Goal: Task Accomplishment & Management: Manage account settings

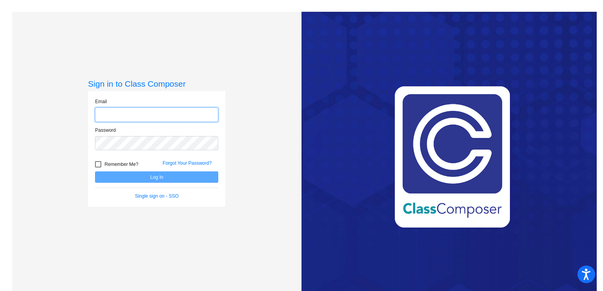
type input "[EMAIL_ADDRESS][DOMAIN_NAME]"
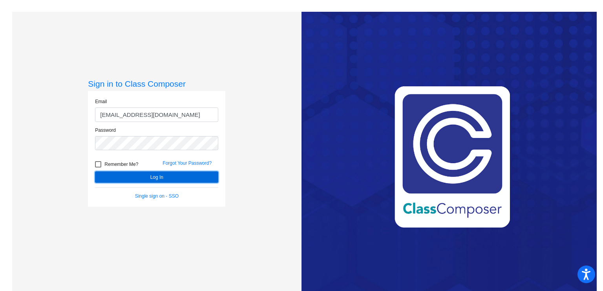
click at [129, 176] on button "Log In" at bounding box center [156, 177] width 123 height 11
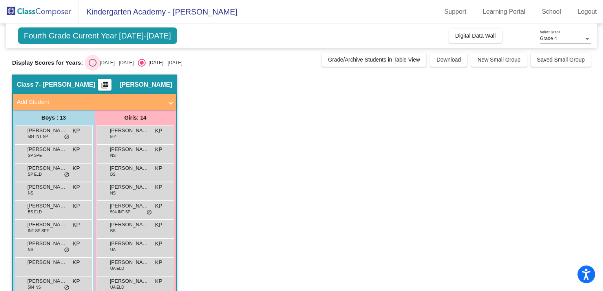
click at [92, 64] on div "Select an option" at bounding box center [93, 63] width 8 height 8
click at [92, 67] on input "[DATE] - [DATE]" at bounding box center [92, 67] width 0 height 0
radio input "true"
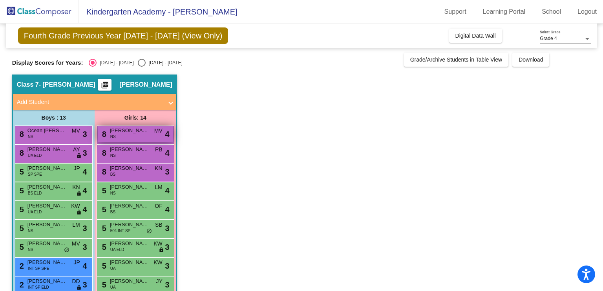
click at [119, 130] on span "[PERSON_NAME]" at bounding box center [129, 131] width 39 height 8
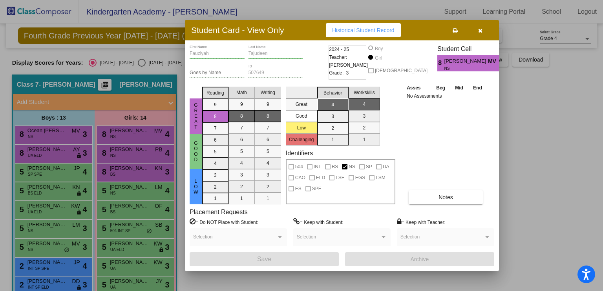
click at [481, 31] on icon "button" at bounding box center [480, 30] width 4 height 5
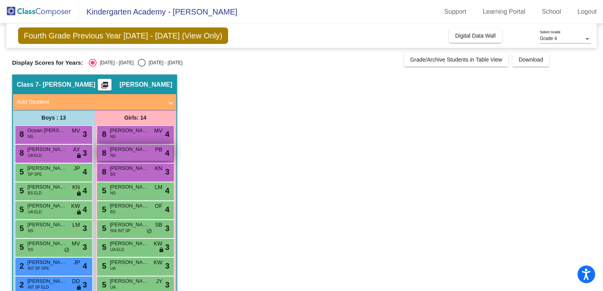
click at [127, 149] on span "[PERSON_NAME]" at bounding box center [129, 150] width 39 height 8
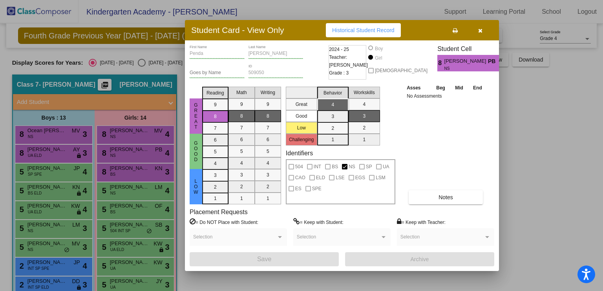
click at [481, 29] on icon "button" at bounding box center [480, 30] width 4 height 5
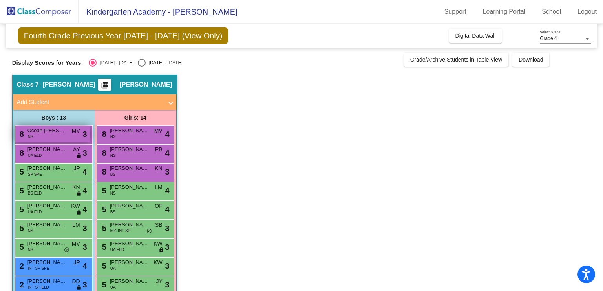
click at [49, 131] on span "Ocean [PERSON_NAME]" at bounding box center [46, 131] width 39 height 8
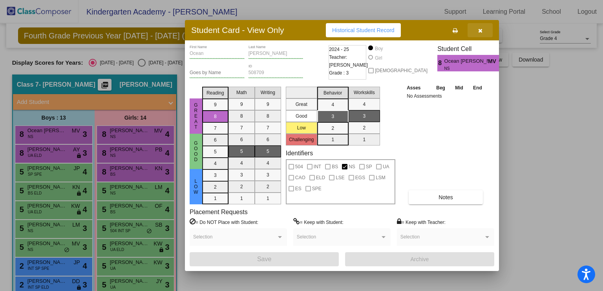
click at [478, 31] on icon "button" at bounding box center [480, 30] width 4 height 5
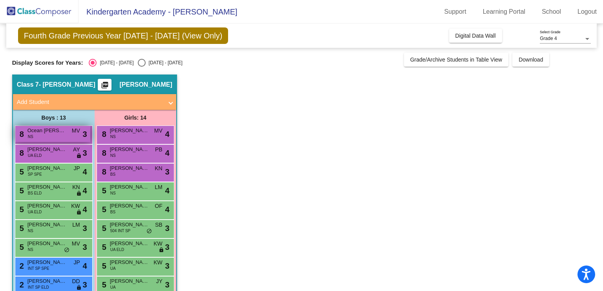
click at [66, 128] on span "Ocean [PERSON_NAME]" at bounding box center [46, 131] width 39 height 8
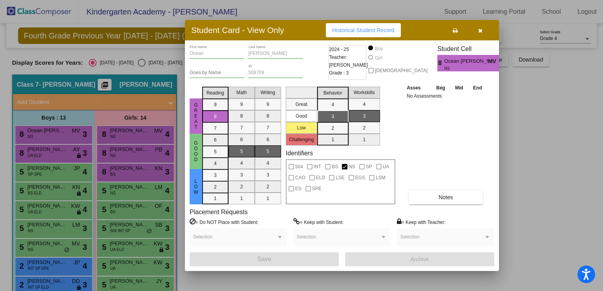
click at [60, 154] on div at bounding box center [301, 145] width 603 height 291
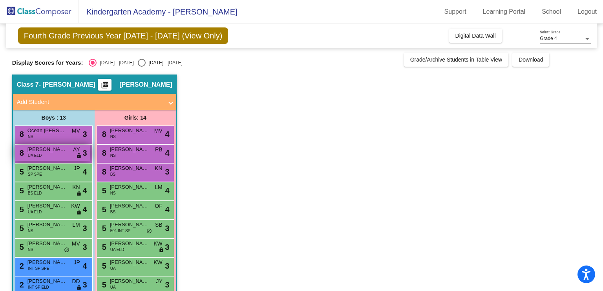
click at [59, 154] on div "8 [PERSON_NAME] UA ELD AY lock do_not_disturb_alt 3" at bounding box center [52, 153] width 75 height 16
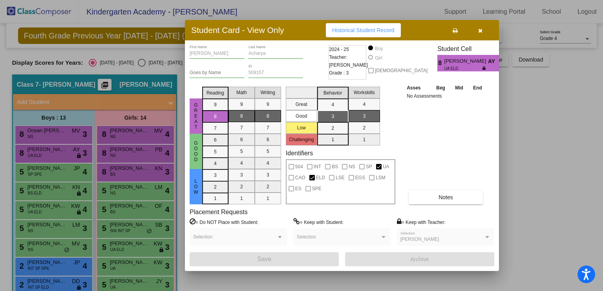
click at [58, 154] on div at bounding box center [301, 145] width 603 height 291
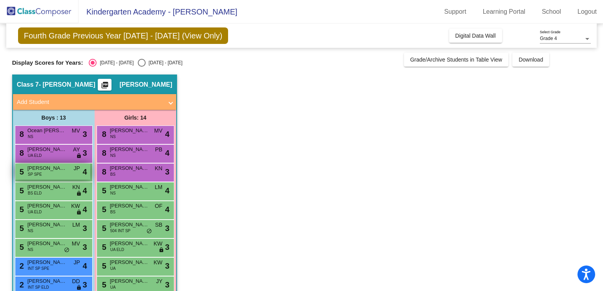
click at [55, 174] on div "5 [PERSON_NAME] SP SPE JP lock do_not_disturb_alt 4" at bounding box center [52, 172] width 75 height 16
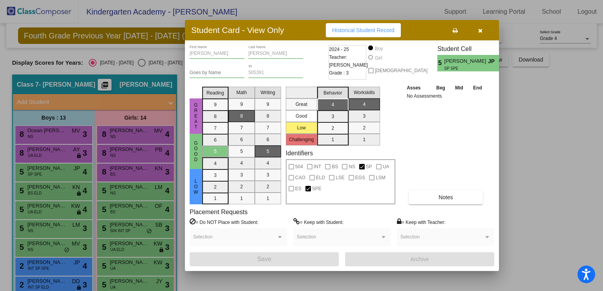
click at [58, 190] on div at bounding box center [301, 145] width 603 height 291
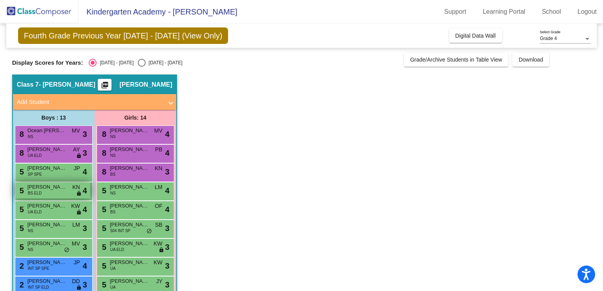
click at [58, 190] on span "[PERSON_NAME]" at bounding box center [46, 187] width 39 height 8
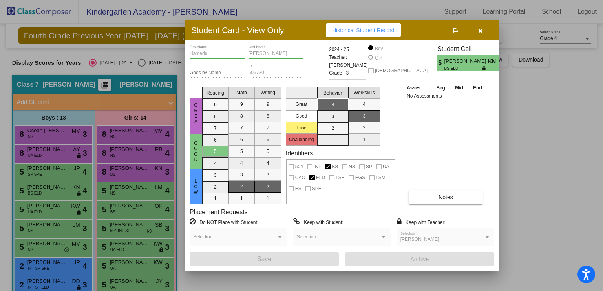
click at [46, 238] on div at bounding box center [301, 145] width 603 height 291
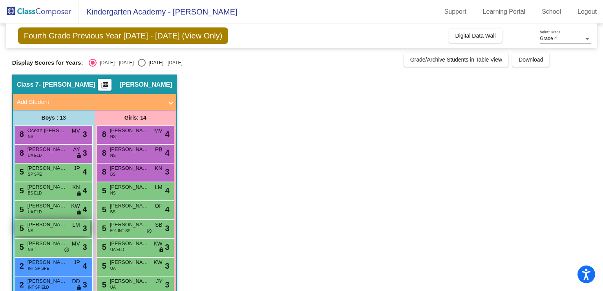
click at [47, 229] on div "5 [PERSON_NAME] NS LM lock do_not_disturb_alt 3" at bounding box center [52, 228] width 75 height 16
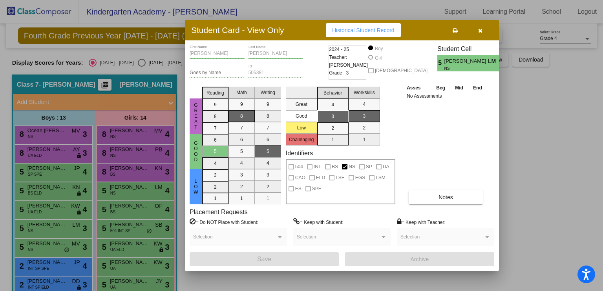
click at [50, 245] on div at bounding box center [301, 145] width 603 height 291
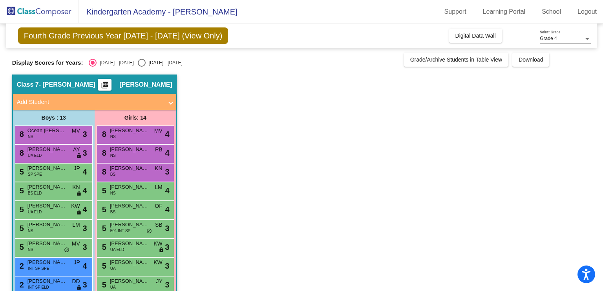
click at [50, 245] on span "[PERSON_NAME]" at bounding box center [46, 244] width 39 height 8
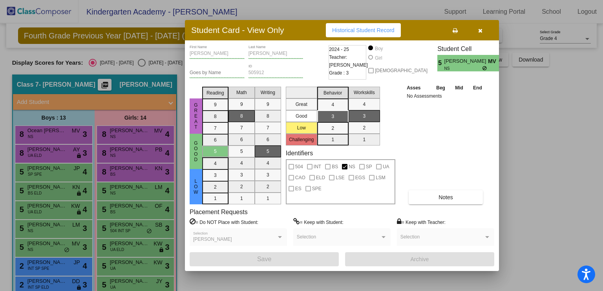
click at [50, 246] on div at bounding box center [301, 145] width 603 height 291
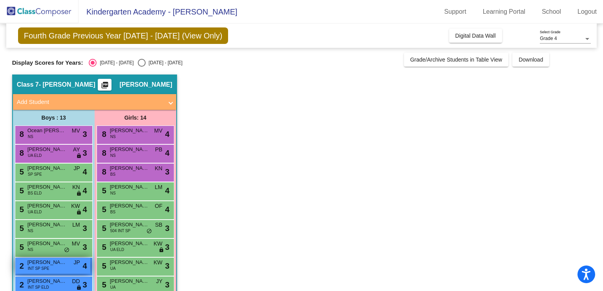
click at [50, 267] on div "2 [PERSON_NAME] INT SP SPE JP lock do_not_disturb_alt 4" at bounding box center [52, 266] width 75 height 16
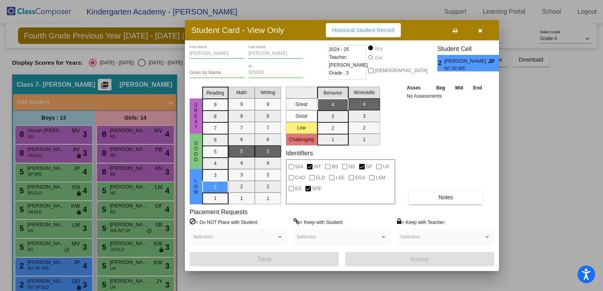
click at [52, 275] on div at bounding box center [301, 145] width 603 height 291
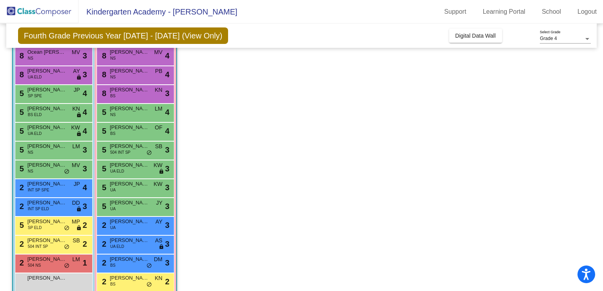
scroll to position [110, 0]
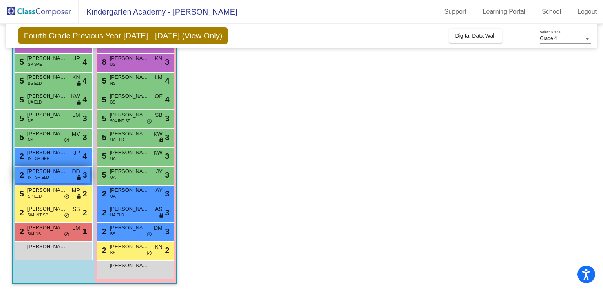
click at [54, 172] on span "[PERSON_NAME]" at bounding box center [46, 172] width 39 height 8
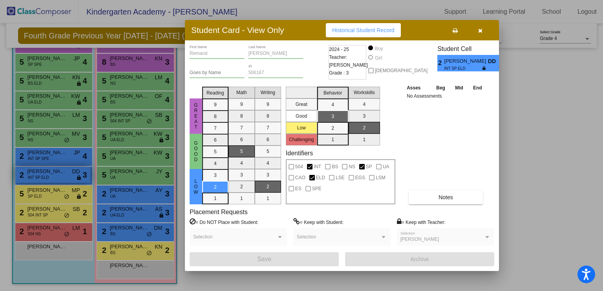
click at [54, 172] on div at bounding box center [301, 145] width 603 height 291
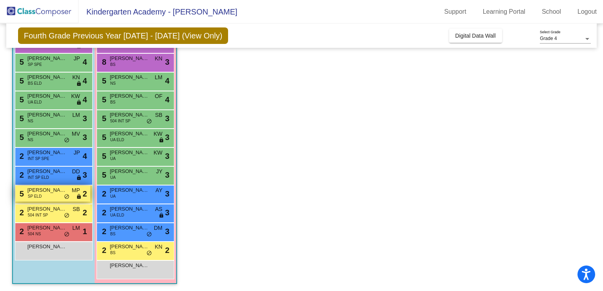
click at [47, 193] on span "[PERSON_NAME]" at bounding box center [46, 191] width 39 height 8
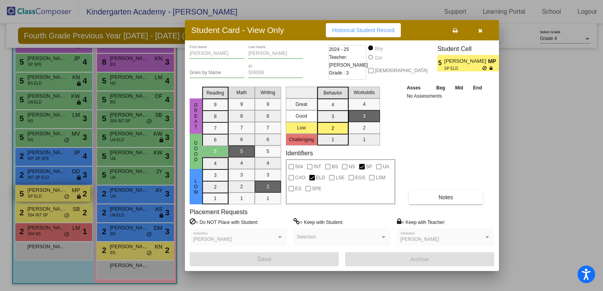
click at [47, 193] on div at bounding box center [301, 145] width 603 height 291
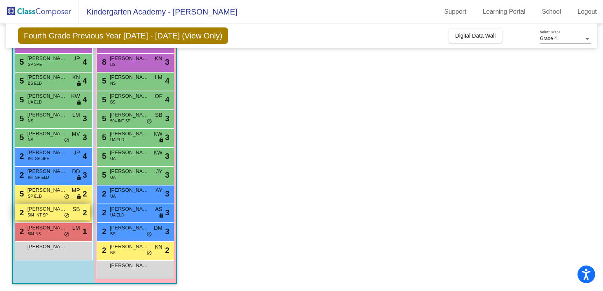
click at [41, 207] on span "[PERSON_NAME]" at bounding box center [46, 209] width 39 height 8
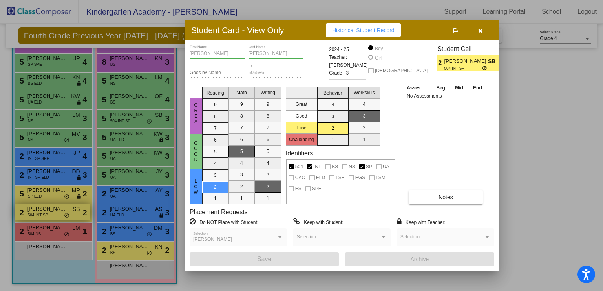
click at [41, 208] on div at bounding box center [301, 145] width 603 height 291
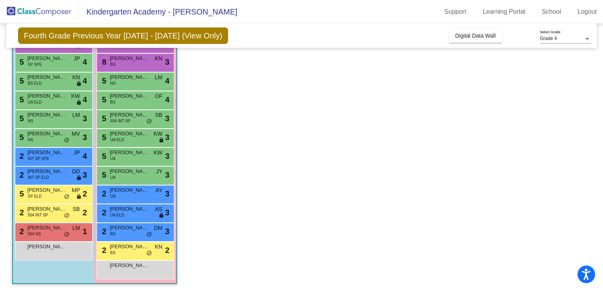
click at [41, 223] on div "2 [PERSON_NAME] 504 NS LM lock do_not_disturb_alt 1" at bounding box center [54, 232] width 78 height 19
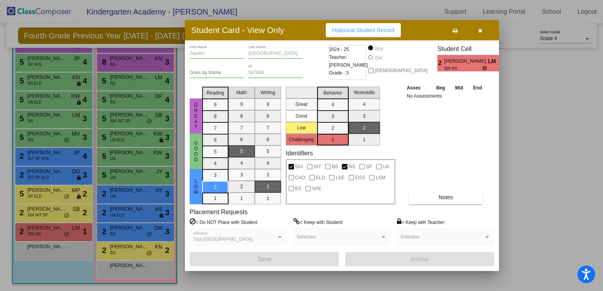
click at [43, 231] on div at bounding box center [301, 145] width 603 height 291
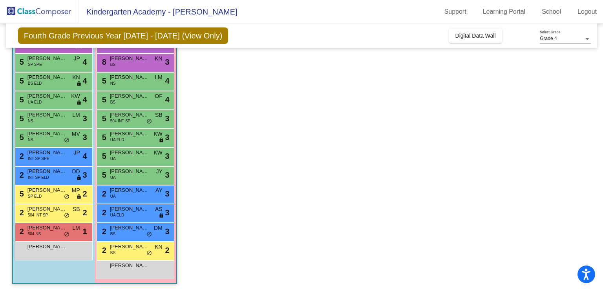
click at [43, 231] on span "[PERSON_NAME]" at bounding box center [46, 228] width 39 height 8
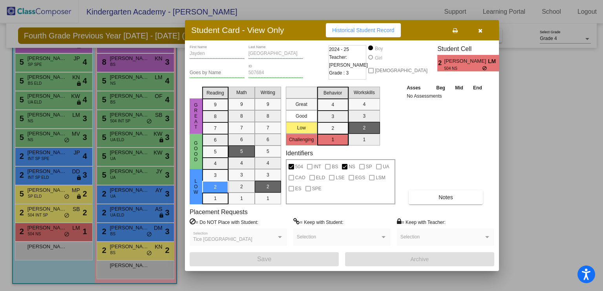
click at [43, 231] on div at bounding box center [301, 145] width 603 height 291
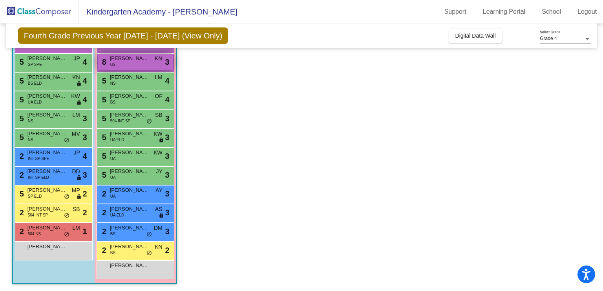
click at [137, 62] on div "8 [PERSON_NAME] BS KN lock do_not_disturb_alt 3" at bounding box center [135, 62] width 75 height 16
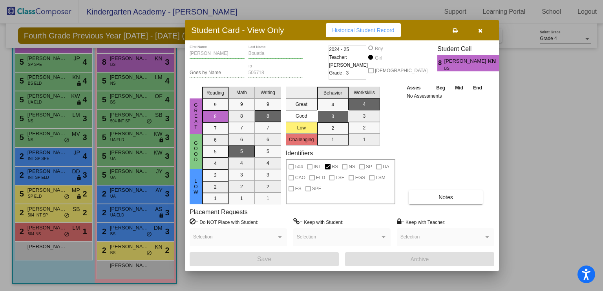
click at [132, 71] on div at bounding box center [301, 145] width 603 height 291
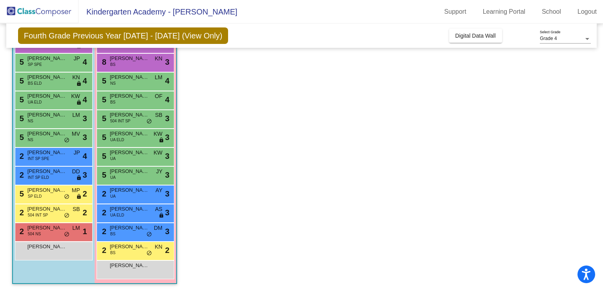
scroll to position [71, 0]
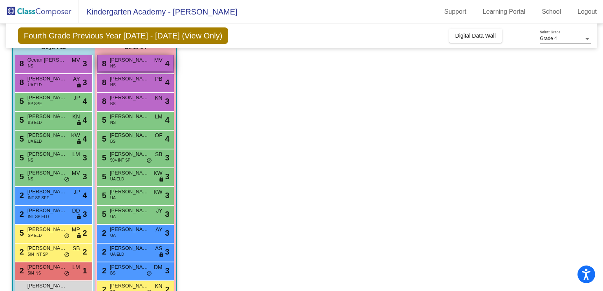
click at [129, 63] on div "8 [PERSON_NAME] NS MV lock do_not_disturb_alt 4" at bounding box center [135, 63] width 75 height 16
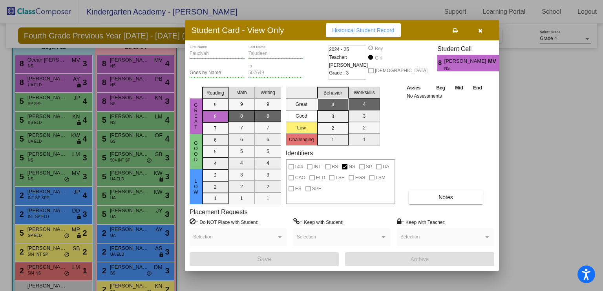
click at [150, 77] on div at bounding box center [301, 145] width 603 height 291
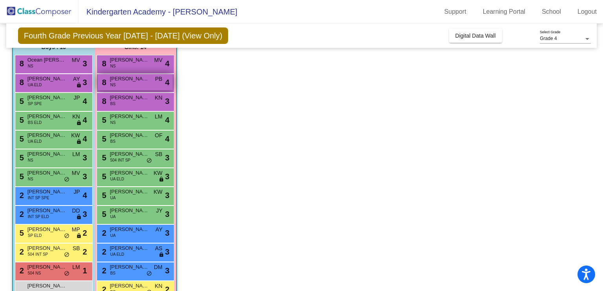
click at [150, 82] on div "8 [PERSON_NAME] NS PB lock do_not_disturb_alt 4" at bounding box center [135, 82] width 75 height 16
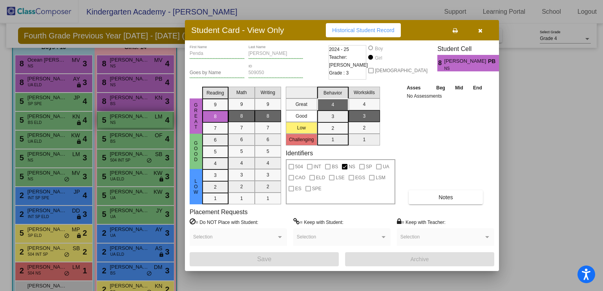
click at [148, 119] on div at bounding box center [301, 145] width 603 height 291
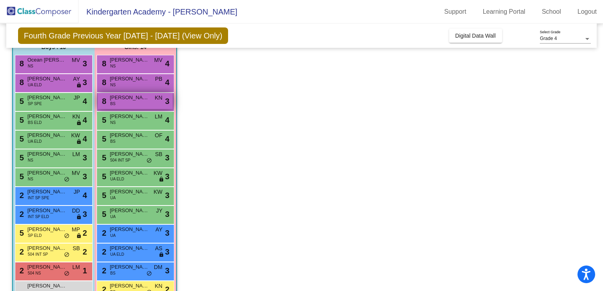
click at [126, 102] on div "8 [PERSON_NAME] BS KN lock do_not_disturb_alt 3" at bounding box center [135, 101] width 75 height 16
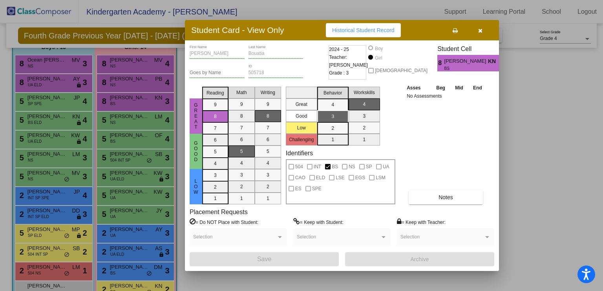
click at [125, 118] on div at bounding box center [301, 145] width 603 height 291
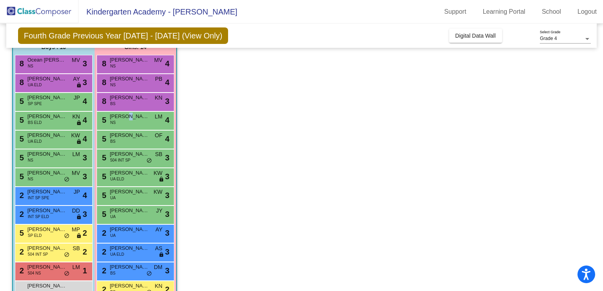
click at [125, 118] on span "[PERSON_NAME]" at bounding box center [129, 117] width 39 height 8
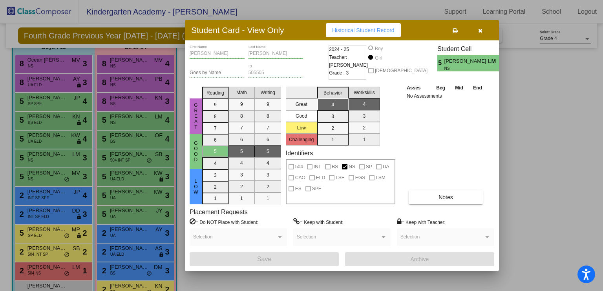
click at [125, 118] on div at bounding box center [301, 145] width 603 height 291
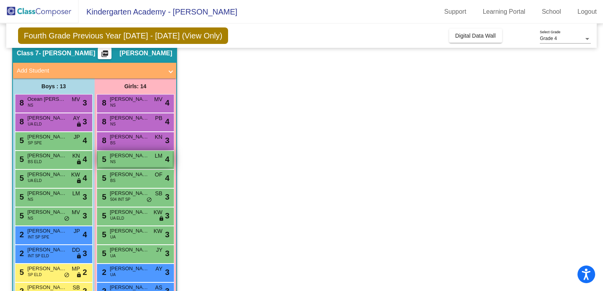
scroll to position [0, 0]
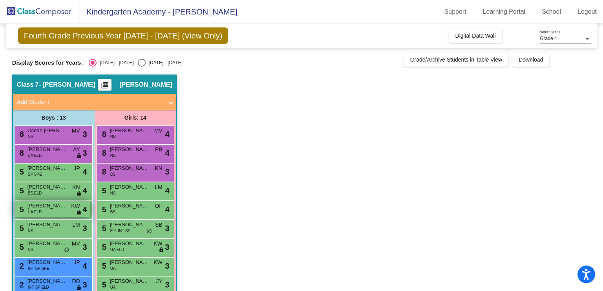
click at [46, 213] on div "5 [PERSON_NAME] UA ELD KW lock do_not_disturb_alt 4" at bounding box center [52, 209] width 75 height 16
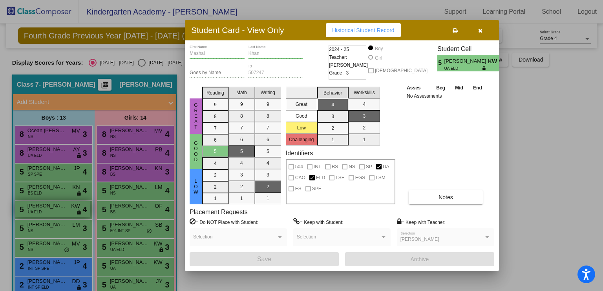
click at [46, 214] on div at bounding box center [301, 145] width 603 height 291
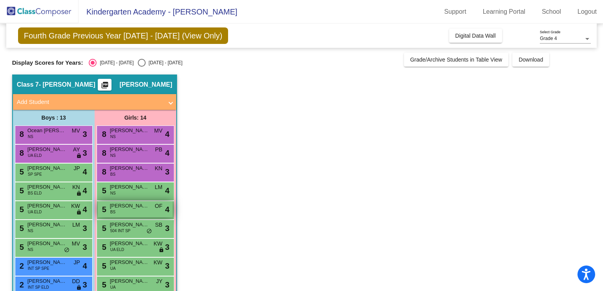
click at [136, 205] on span "[PERSON_NAME]" at bounding box center [129, 206] width 39 height 8
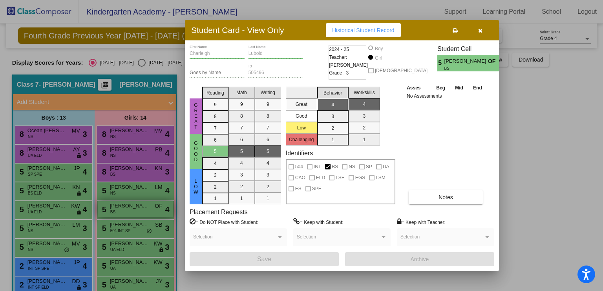
click at [136, 205] on div at bounding box center [301, 145] width 603 height 291
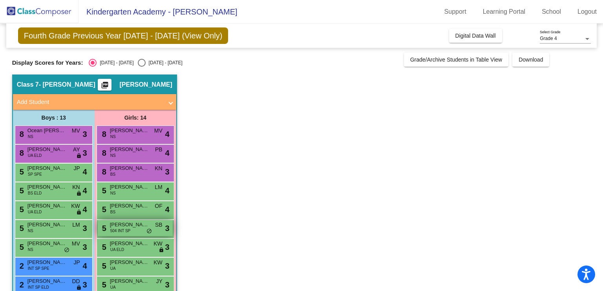
click at [122, 230] on span "504 INT SP" at bounding box center [120, 231] width 20 height 6
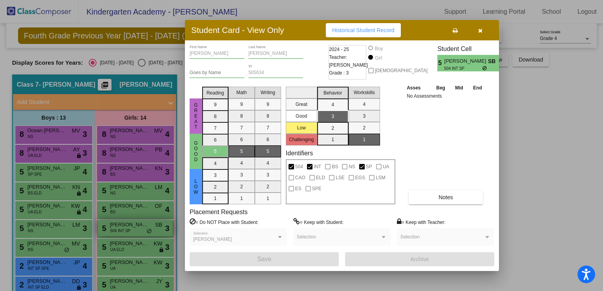
click at [122, 230] on div at bounding box center [301, 145] width 603 height 291
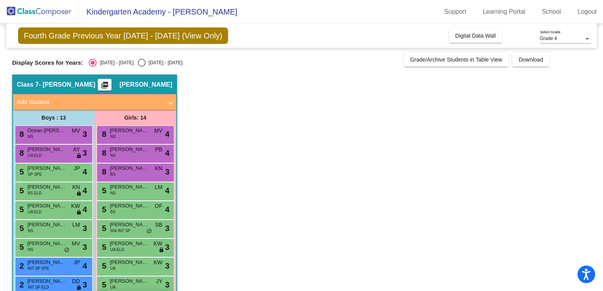
scroll to position [110, 0]
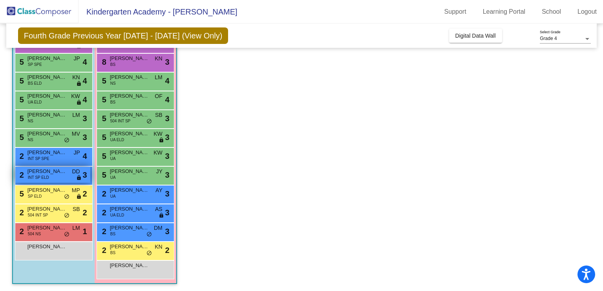
click at [37, 177] on span "INT SP ELD" at bounding box center [38, 178] width 21 height 6
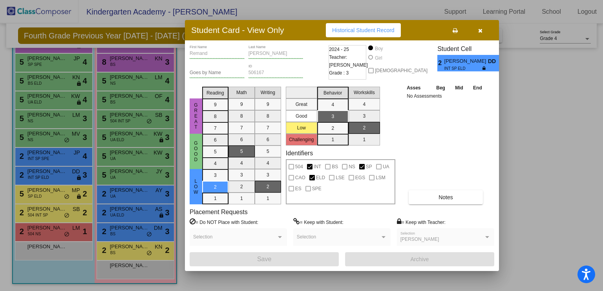
click at [38, 177] on div at bounding box center [301, 145] width 603 height 291
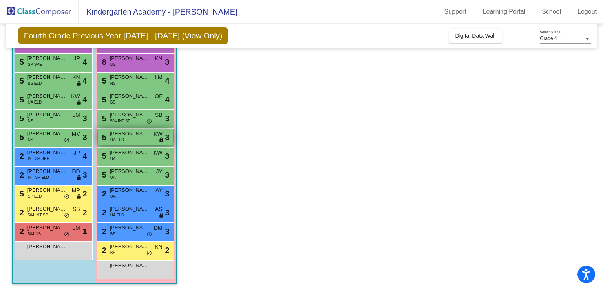
click at [121, 132] on span "[PERSON_NAME]" at bounding box center [129, 134] width 39 height 8
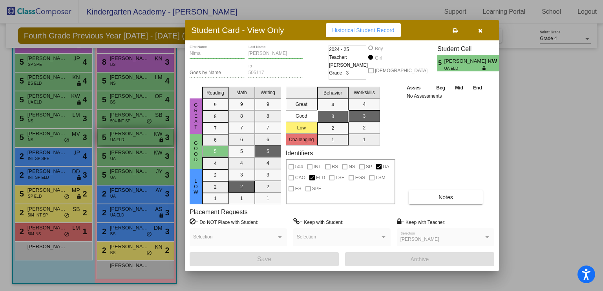
click at [121, 133] on div at bounding box center [301, 145] width 603 height 291
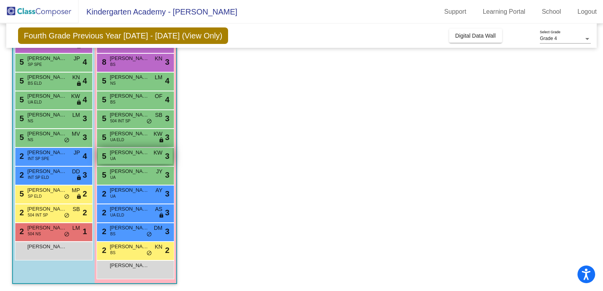
click at [114, 154] on span "[PERSON_NAME]" at bounding box center [129, 153] width 39 height 8
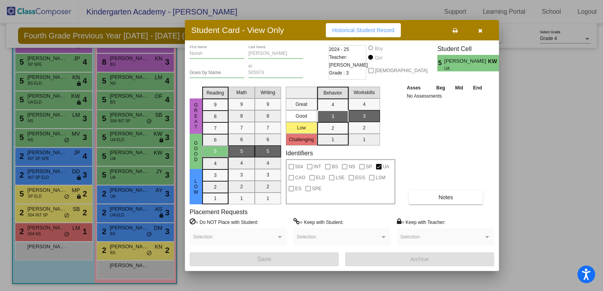
click at [113, 157] on div at bounding box center [301, 145] width 603 height 291
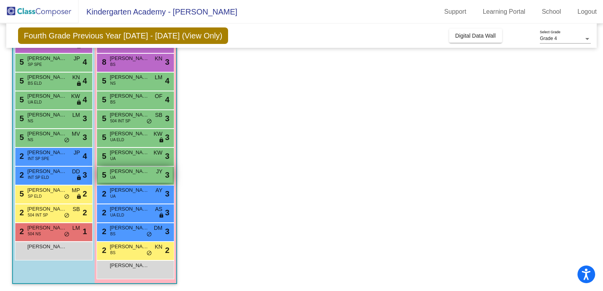
click at [134, 169] on span "[PERSON_NAME]" at bounding box center [129, 172] width 39 height 8
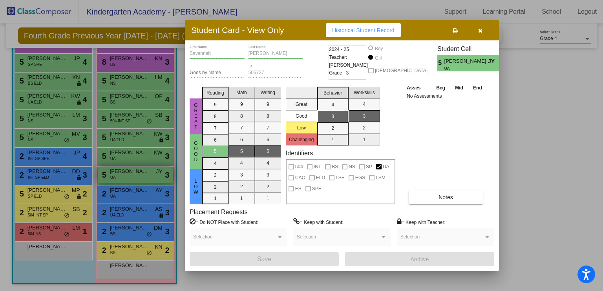
click at [134, 169] on div at bounding box center [301, 145] width 603 height 291
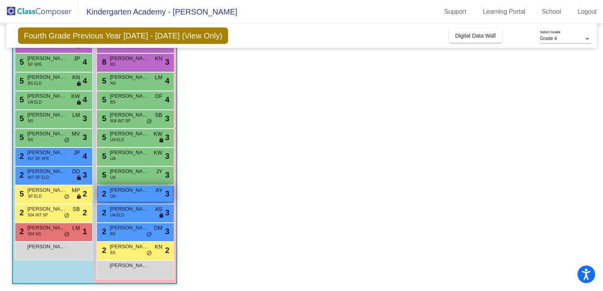
click at [126, 193] on span "[PERSON_NAME]" at bounding box center [129, 191] width 39 height 8
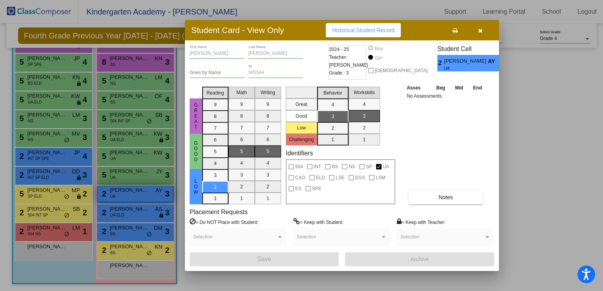
click at [126, 193] on div at bounding box center [301, 145] width 603 height 291
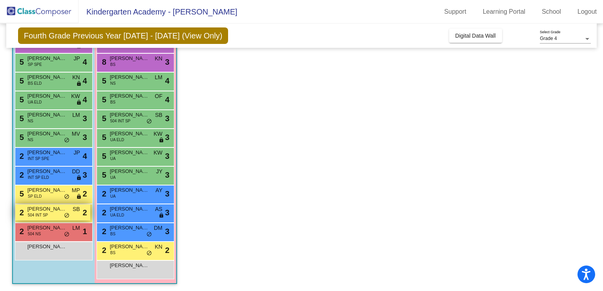
click at [49, 212] on span "[PERSON_NAME]" at bounding box center [46, 209] width 39 height 8
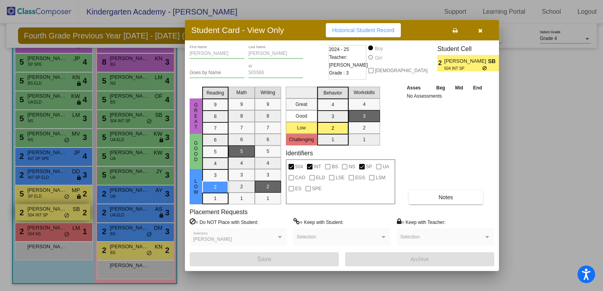
click at [49, 212] on div at bounding box center [301, 145] width 603 height 291
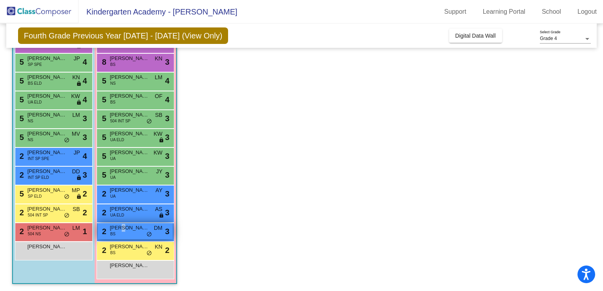
click at [121, 226] on span "[PERSON_NAME]" at bounding box center [129, 228] width 39 height 8
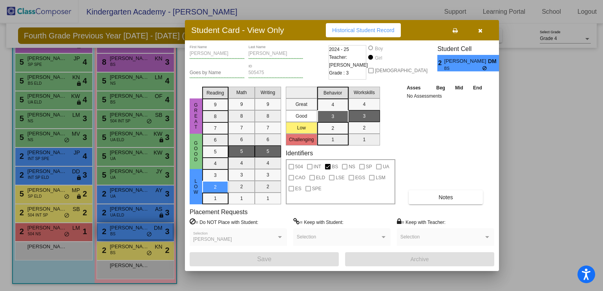
click at [121, 226] on div at bounding box center [301, 145] width 603 height 291
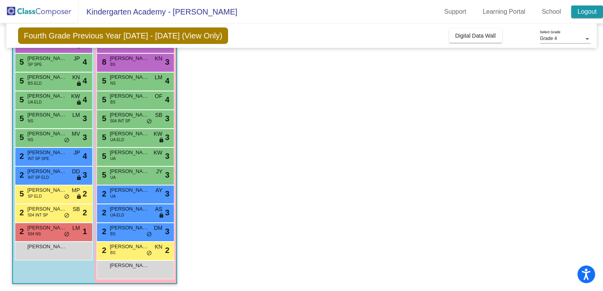
click at [586, 7] on link "Logout" at bounding box center [587, 11] width 32 height 13
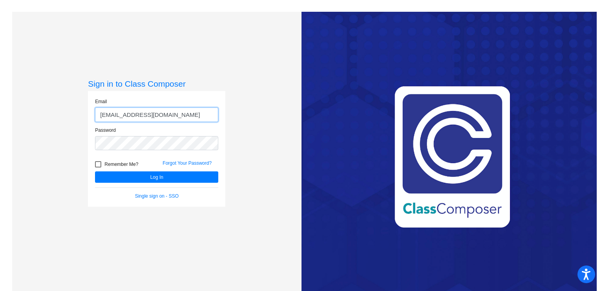
click at [118, 116] on input "[EMAIL_ADDRESS][DOMAIN_NAME]" at bounding box center [156, 115] width 123 height 15
type input "[EMAIL_ADDRESS][DOMAIN_NAME]"
click at [83, 141] on div "Sign in to Class Composer Email [EMAIL_ADDRESS][DOMAIN_NAME] Password Remember …" at bounding box center [156, 157] width 289 height 291
drag, startPoint x: 132, startPoint y: 256, endPoint x: 131, endPoint y: 235, distance: 20.8
click at [132, 256] on div "Sign in to Class Composer Email [EMAIL_ADDRESS][DOMAIN_NAME] Password Remember …" at bounding box center [156, 157] width 289 height 291
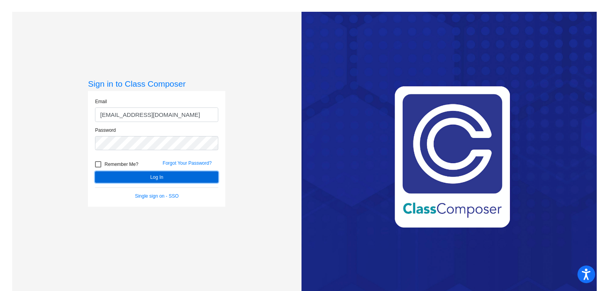
click at [158, 178] on button "Log In" at bounding box center [156, 177] width 123 height 11
